Goal: Book appointment/travel/reservation

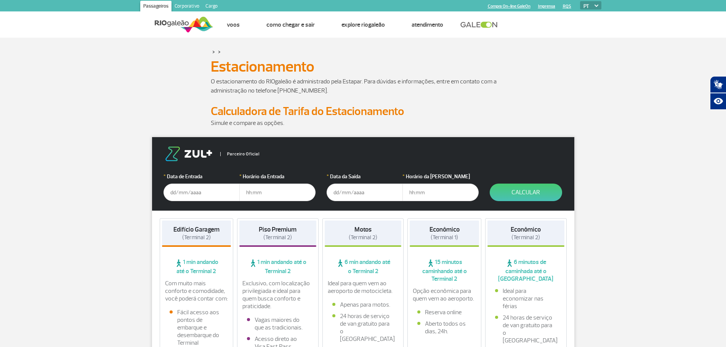
click at [199, 193] on input "text" at bounding box center [201, 193] width 76 height 18
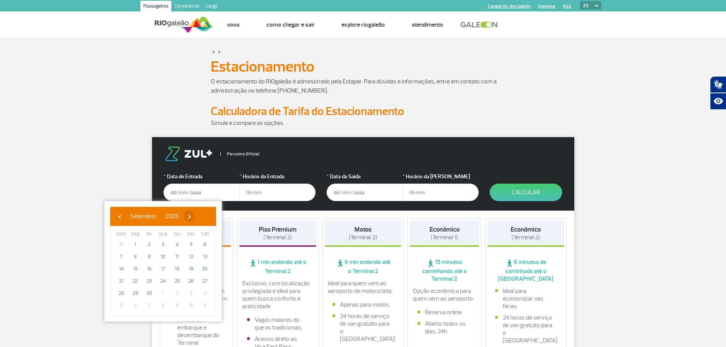
click at [195, 219] on span "›" at bounding box center [189, 216] width 11 height 11
click at [194, 246] on span "3" at bounding box center [191, 245] width 12 height 12
type input "[DATE]"
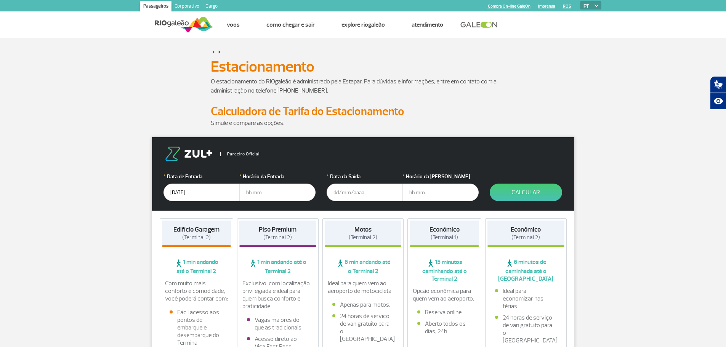
click at [292, 191] on input "text" at bounding box center [277, 193] width 76 height 18
click at [258, 194] on input "text" at bounding box center [277, 193] width 76 height 18
type input "12:30"
click at [356, 197] on input "text" at bounding box center [365, 193] width 76 height 18
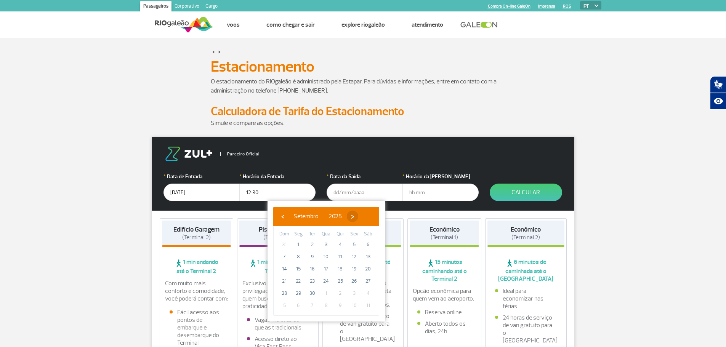
click at [358, 216] on span "›" at bounding box center [352, 216] width 11 height 11
click at [311, 283] on span "21" at bounding box center [312, 281] width 12 height 12
type input "[DATE]"
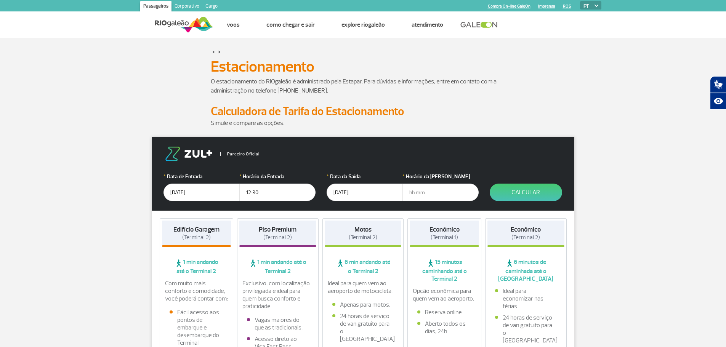
click at [420, 195] on input "text" at bounding box center [440, 193] width 76 height 18
type input "7"
type input "07:30"
click at [533, 188] on button "Calcular" at bounding box center [526, 193] width 72 height 18
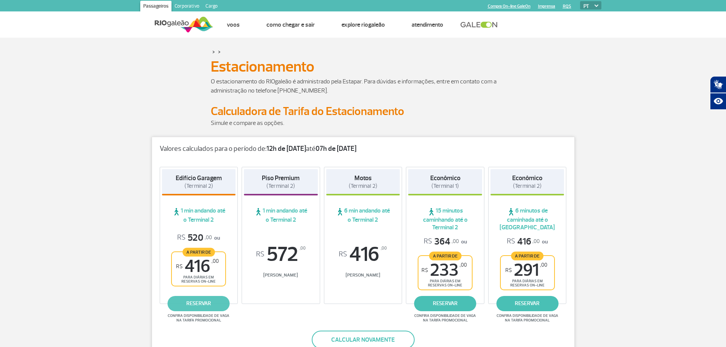
click at [203, 305] on link "reservar" at bounding box center [199, 303] width 62 height 15
click at [207, 303] on link "reservar" at bounding box center [199, 303] width 62 height 15
